Goal: Information Seeking & Learning: Find specific fact

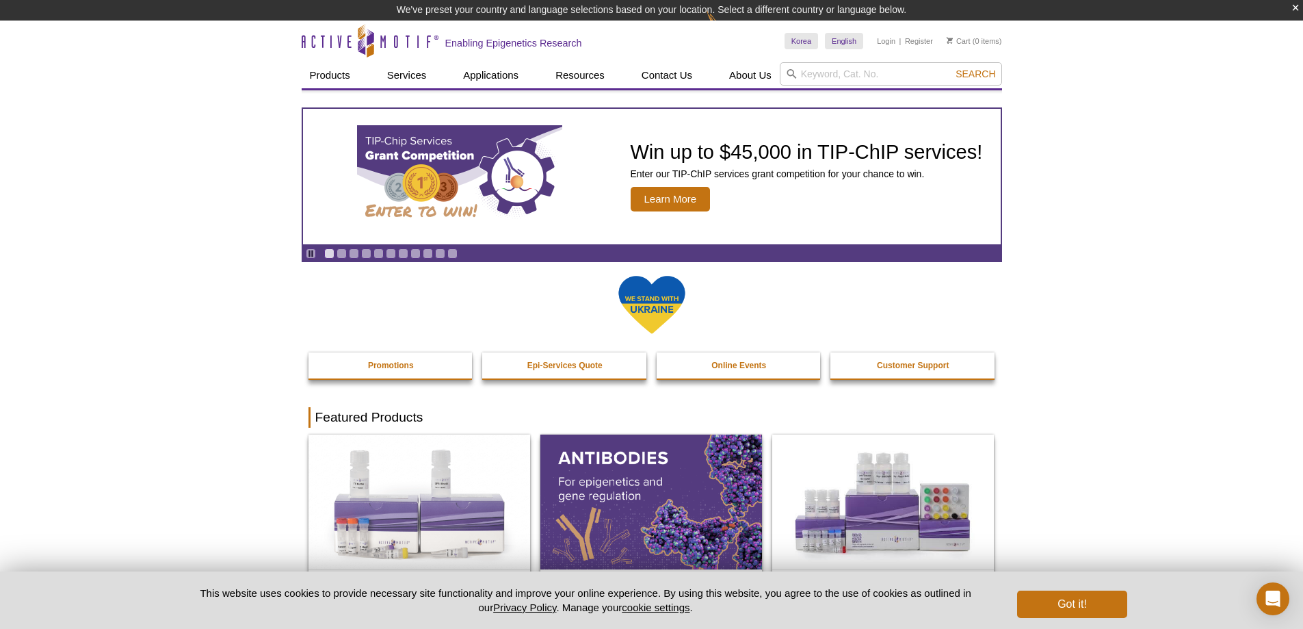
click at [874, 79] on input "search" at bounding box center [891, 73] width 222 height 23
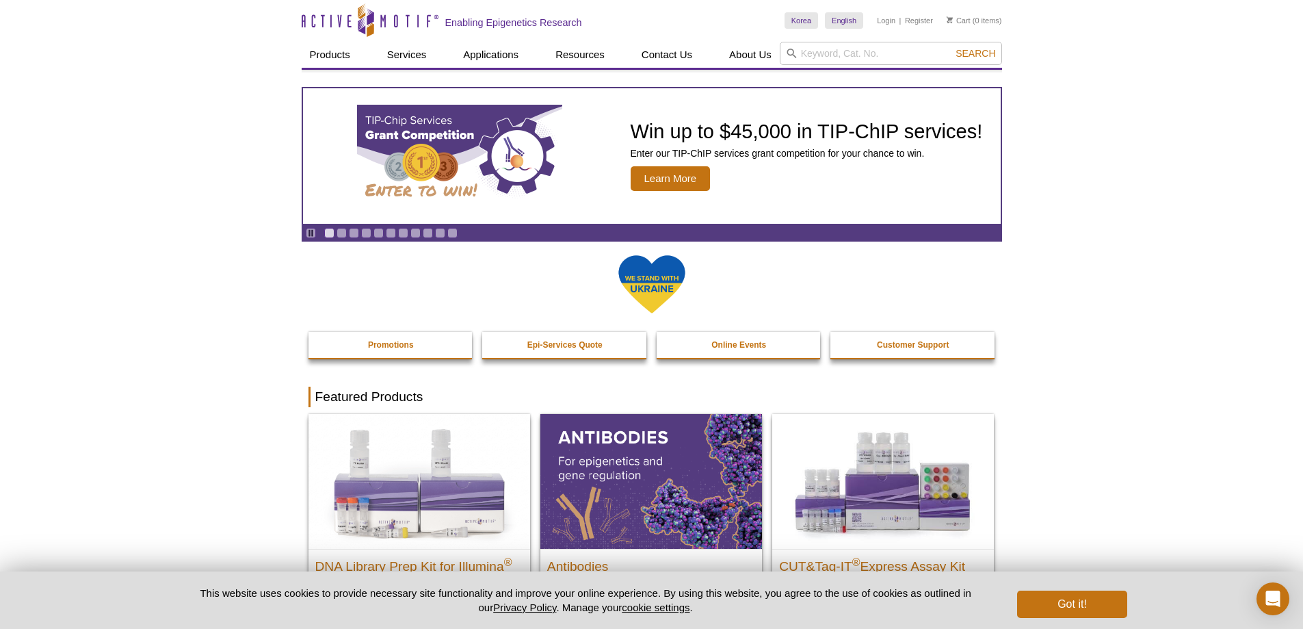
click at [859, 49] on input "search" at bounding box center [891, 53] width 222 height 23
type input "n"
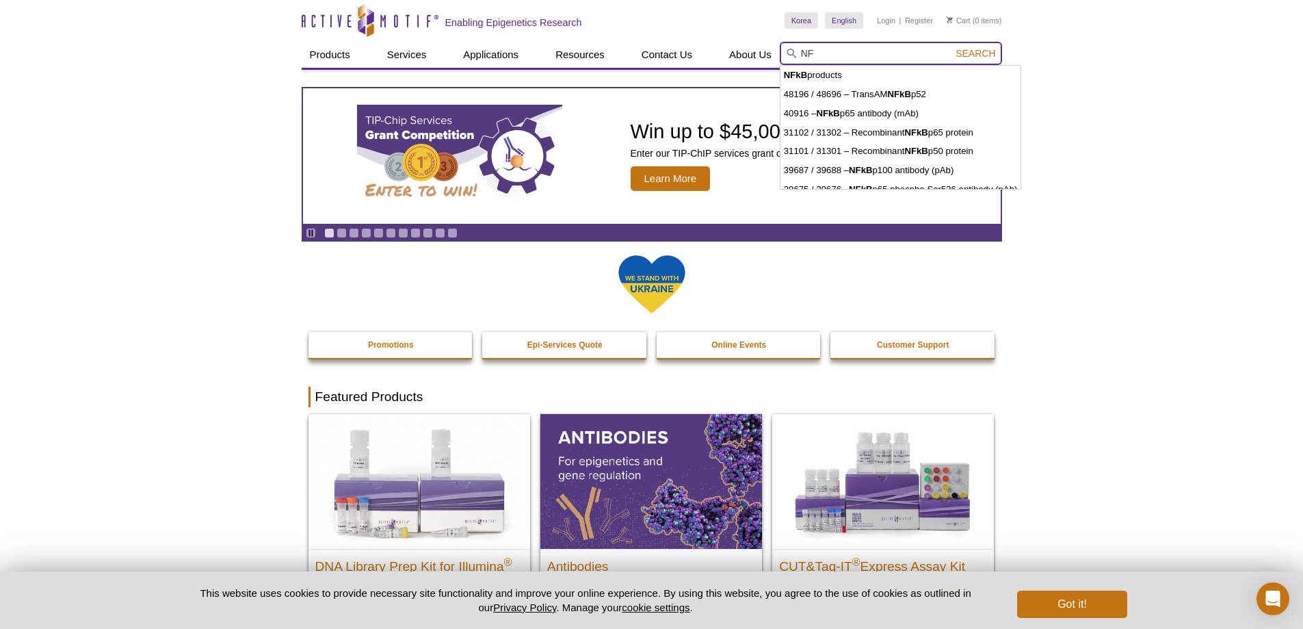
type input "N"
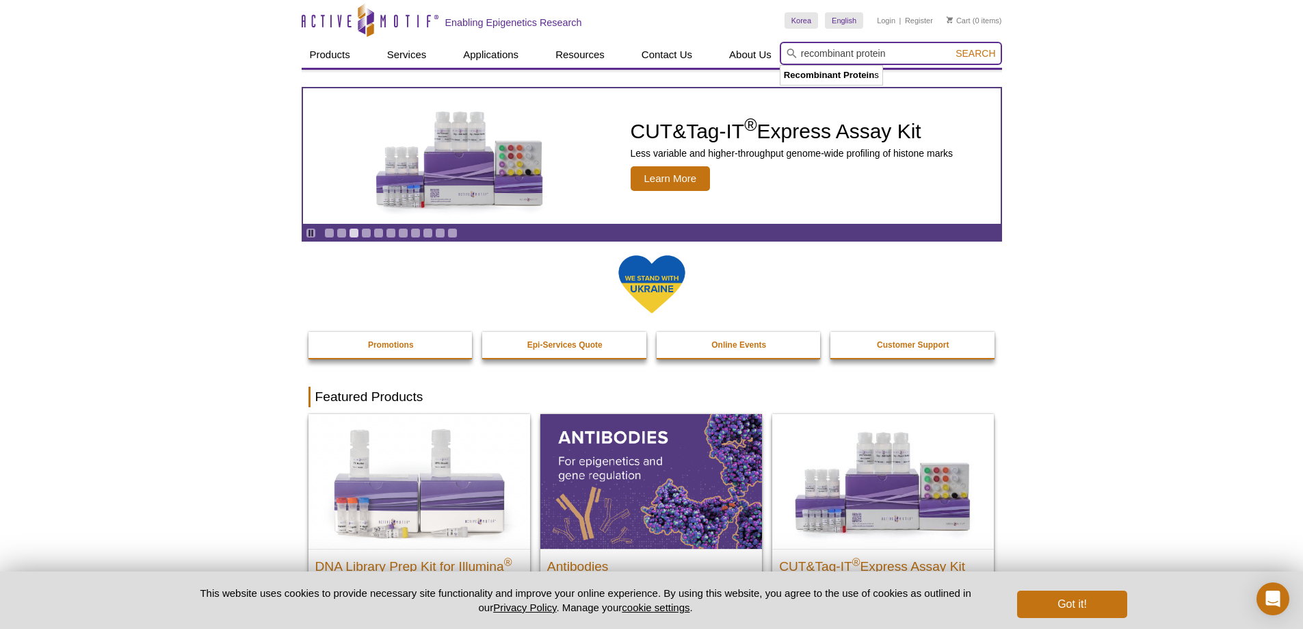
type input "recombinant protein"
click at [951, 47] on button "Search" at bounding box center [975, 53] width 48 height 12
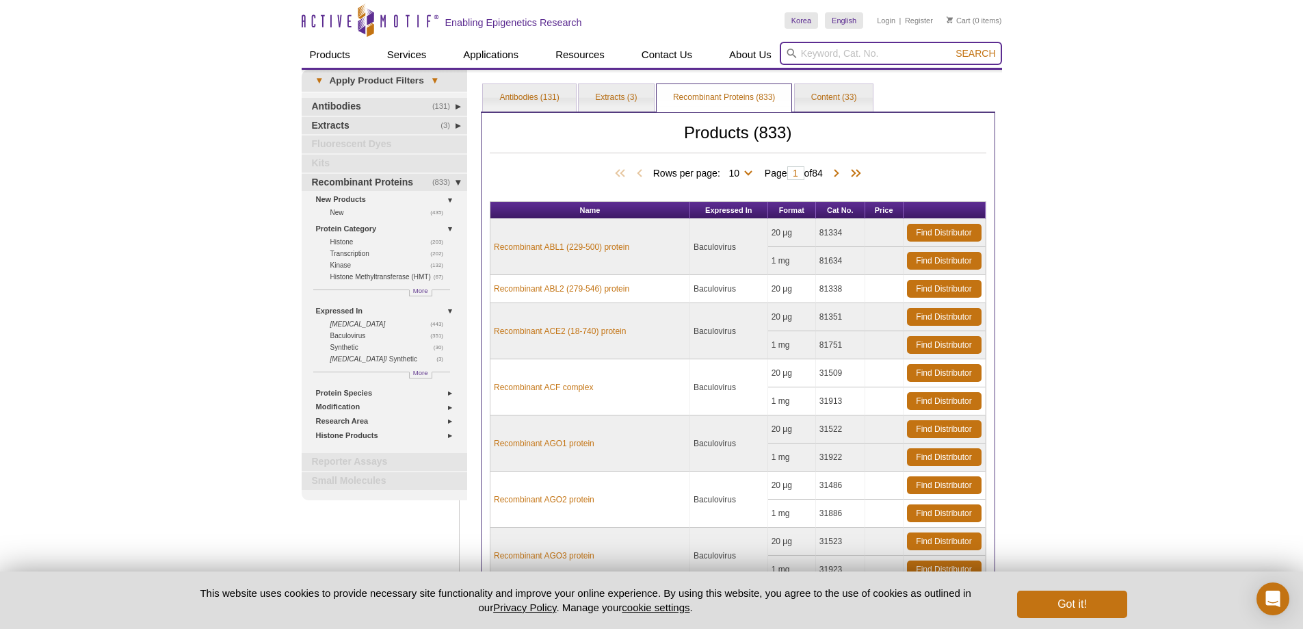
click at [886, 57] on input "search" at bounding box center [891, 53] width 222 height 23
click at [867, 43] on input "search" at bounding box center [891, 53] width 222 height 23
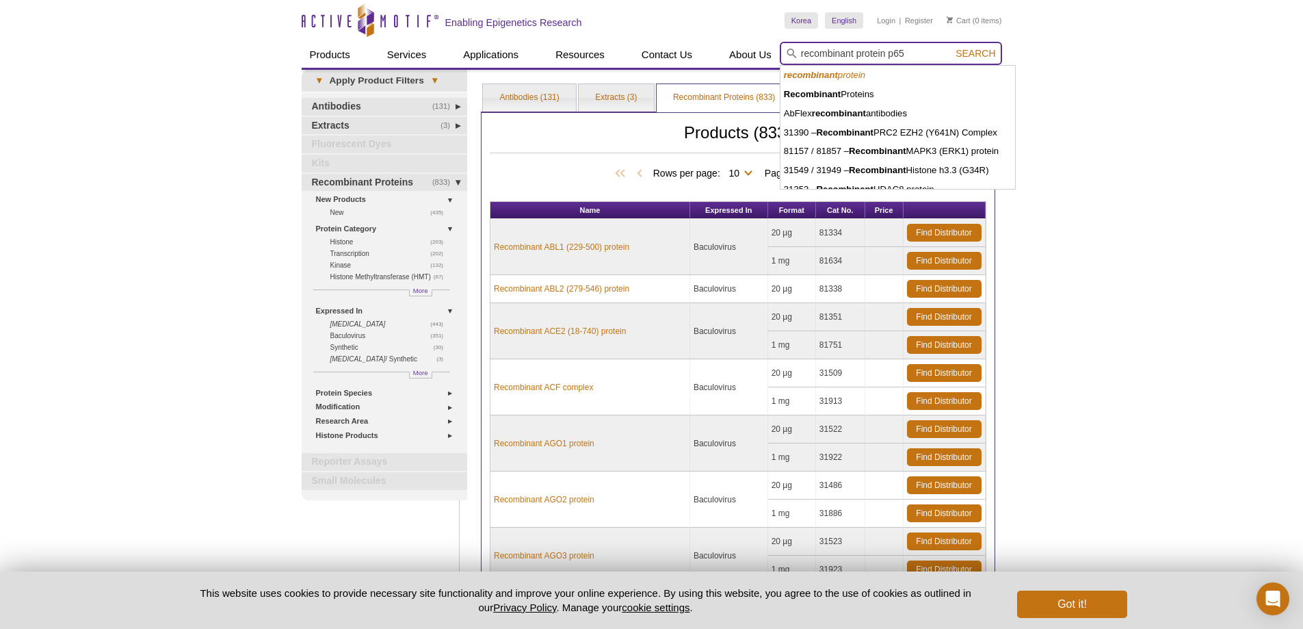
type input "recombinant protein p65"
click at [951, 47] on button "Search" at bounding box center [975, 53] width 48 height 12
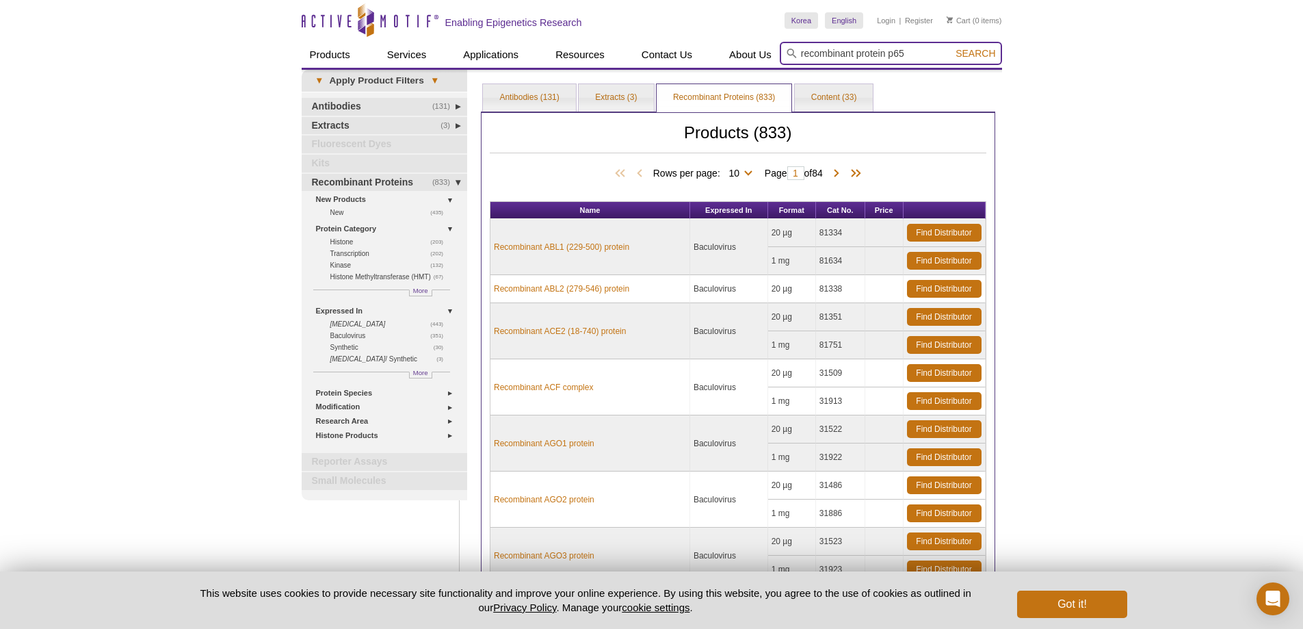
click at [951, 47] on button "Search" at bounding box center [975, 53] width 48 height 12
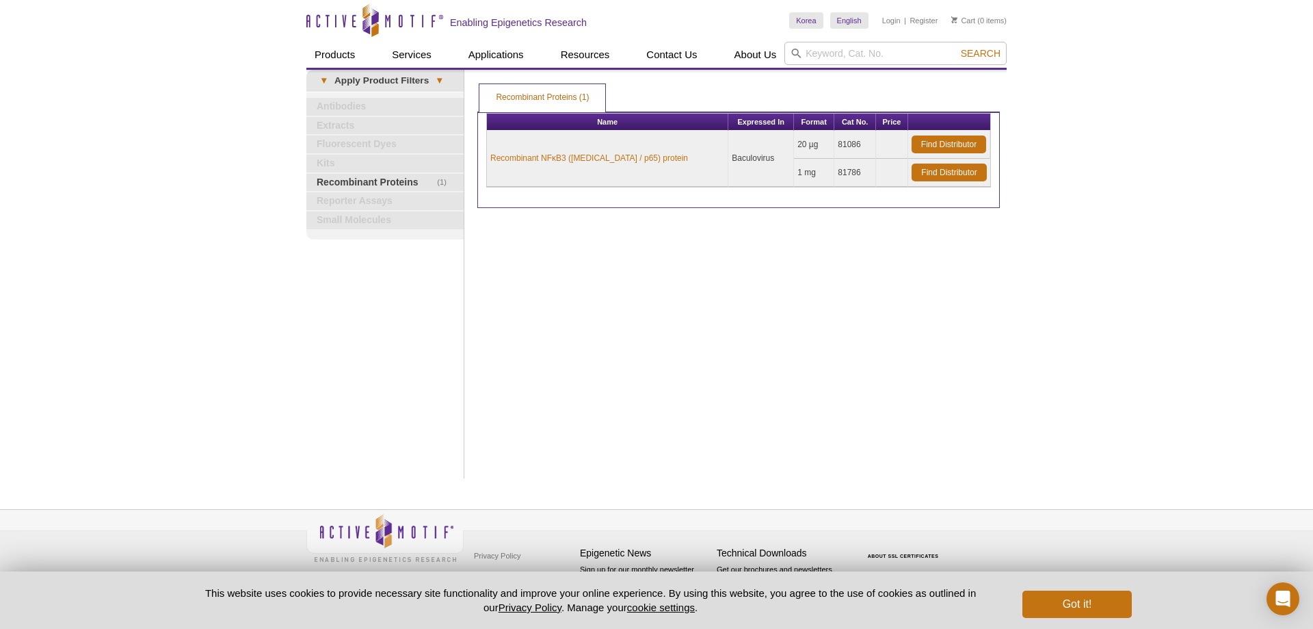
click at [666, 402] on div "Print Results Recombinant Proteins (1) Recombinant Proteins (1) Recombinant Pro…" at bounding box center [739, 274] width 536 height 408
drag, startPoint x: 659, startPoint y: 150, endPoint x: 505, endPoint y: 183, distance: 158.2
click at [500, 163] on td "Recombinant NFκB3 (RELA / p65) protein" at bounding box center [607, 159] width 241 height 56
click at [505, 185] on td "Recombinant NFκB3 (RELA / p65) protein" at bounding box center [607, 159] width 241 height 56
drag, startPoint x: 660, startPoint y: 162, endPoint x: 469, endPoint y: 157, distance: 190.9
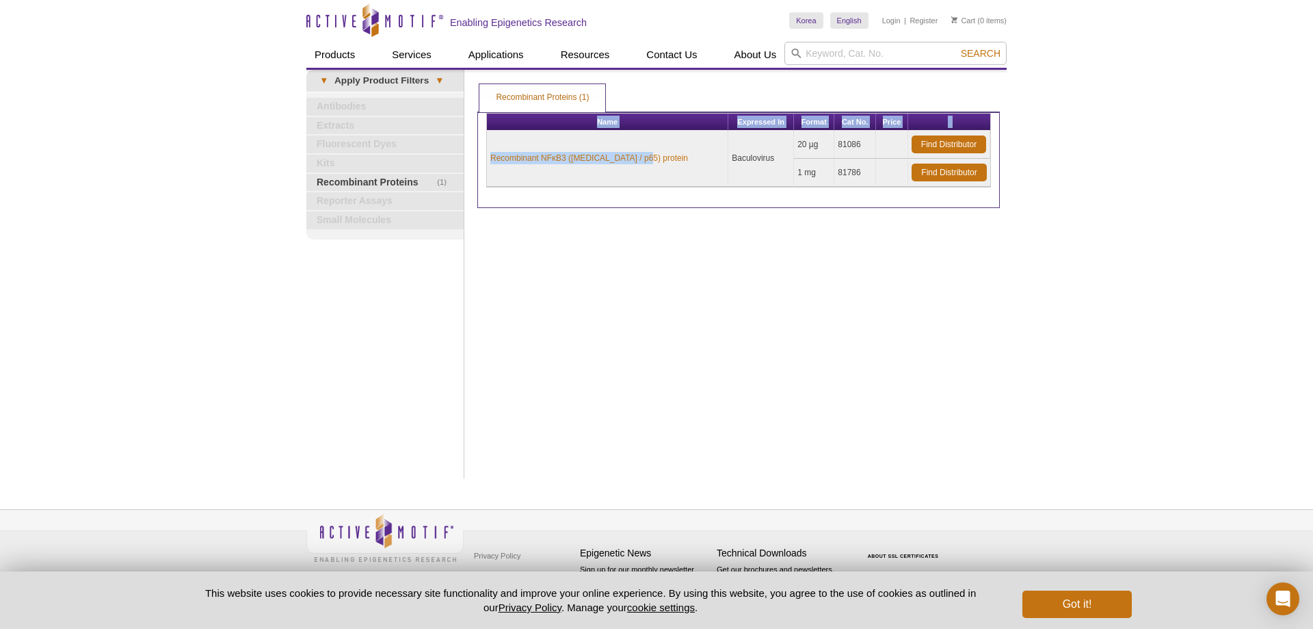
click at [469, 157] on div "Click to Expand Products VIEW ALL PRODUCTS Services » Epigenetic Services » ATA…" at bounding box center [656, 274] width 700 height 408
copy div "Name Expressed In Format Cat No. Price Recombinant NFκB3 (RELA / p65) protein"
drag, startPoint x: 757, startPoint y: 326, endPoint x: 758, endPoint y: 339, distance: 12.4
click at [757, 326] on div "Print Results Recombinant Proteins (1) Recombinant Proteins (1) Recombinant Pro…" at bounding box center [739, 274] width 536 height 408
click at [1240, 467] on div "Active Motif Logo Enabling Epigenetics Research 0 Search Skip to content Active…" at bounding box center [656, 314] width 1313 height 629
